Goal: Navigation & Orientation: Find specific page/section

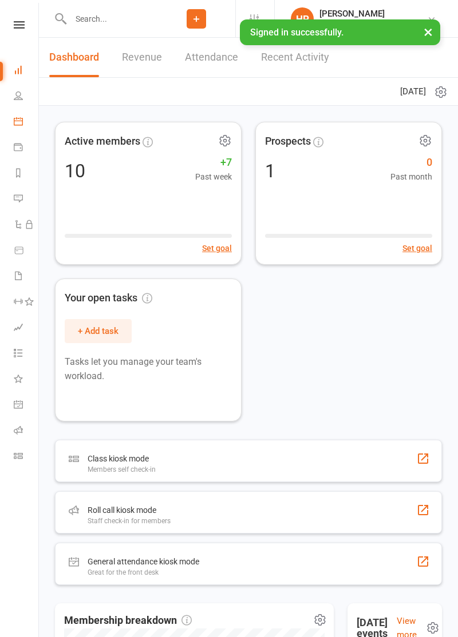
click at [23, 126] on icon at bounding box center [18, 121] width 9 height 9
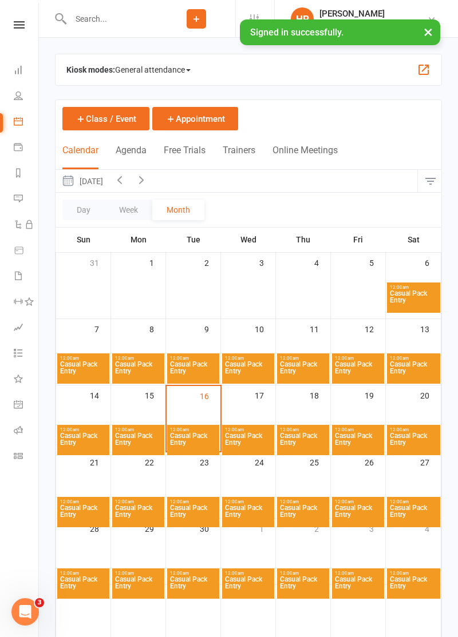
click at [419, 76] on button "button" at bounding box center [423, 70] width 14 height 14
